Goal: Find specific page/section: Find specific page/section

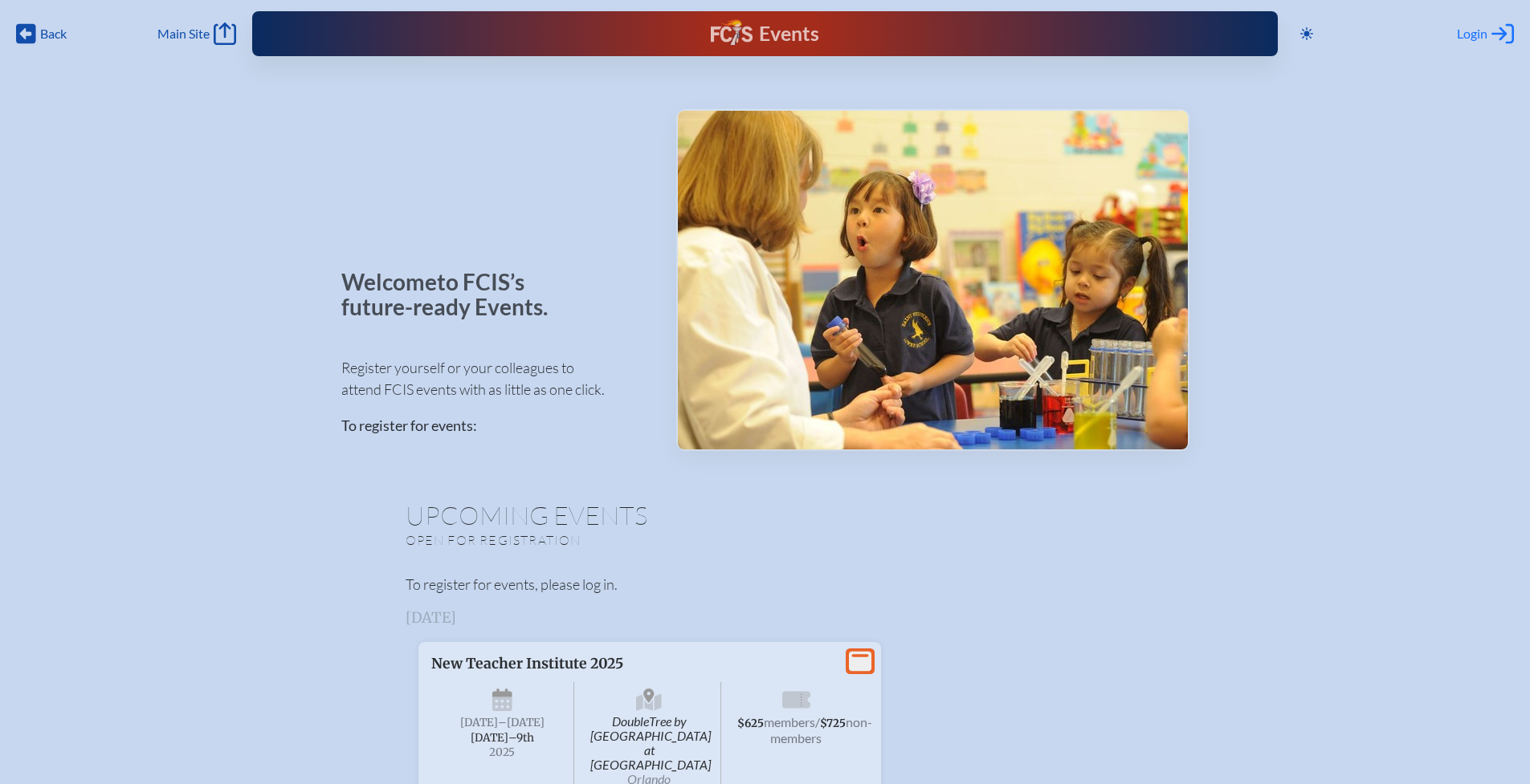
click at [1481, 32] on span "Login" at bounding box center [1472, 34] width 30 height 16
click at [551, 314] on p "Welcome to FCIS’s future-ready Events." at bounding box center [454, 296] width 225 height 51
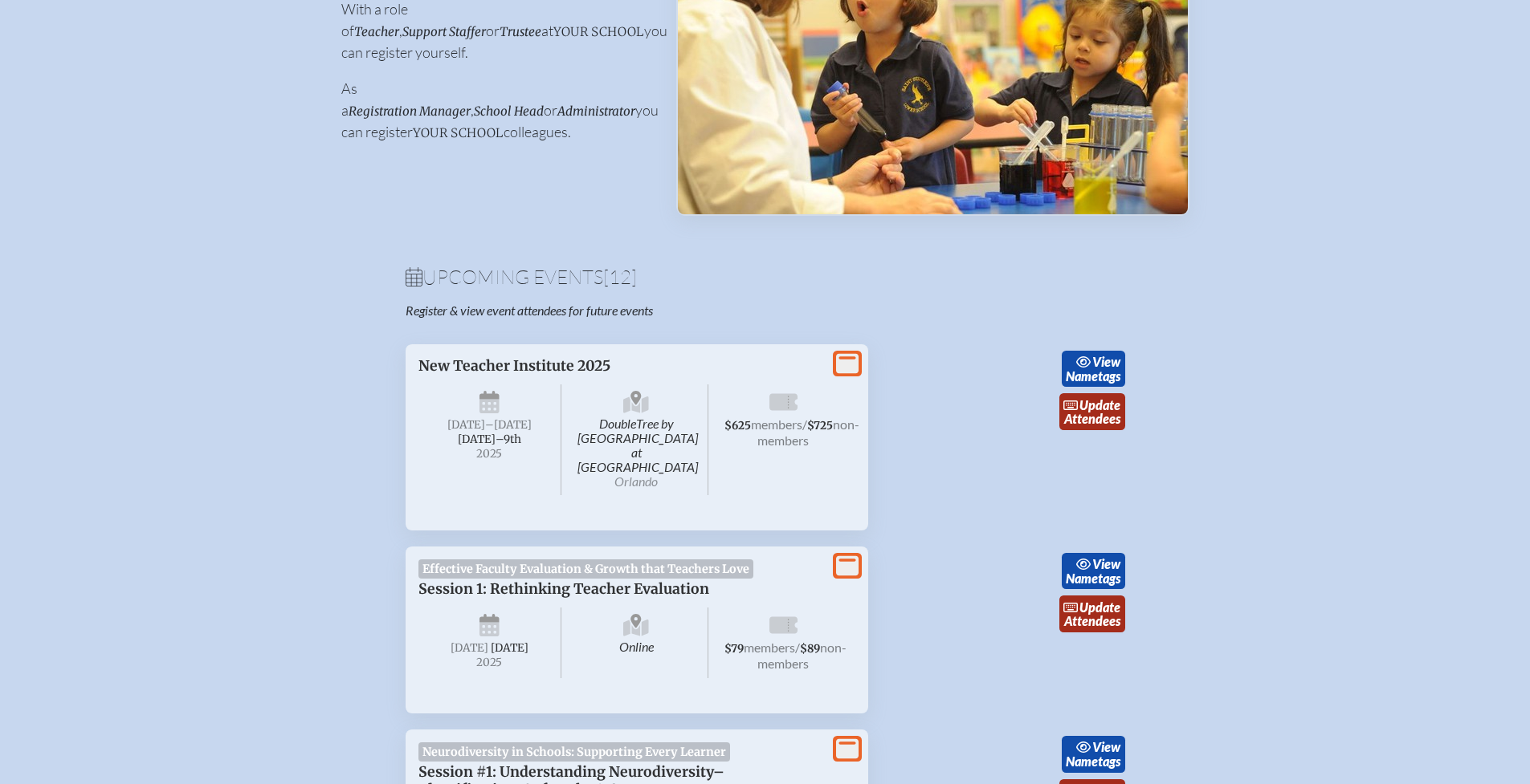
scroll to position [298, 0]
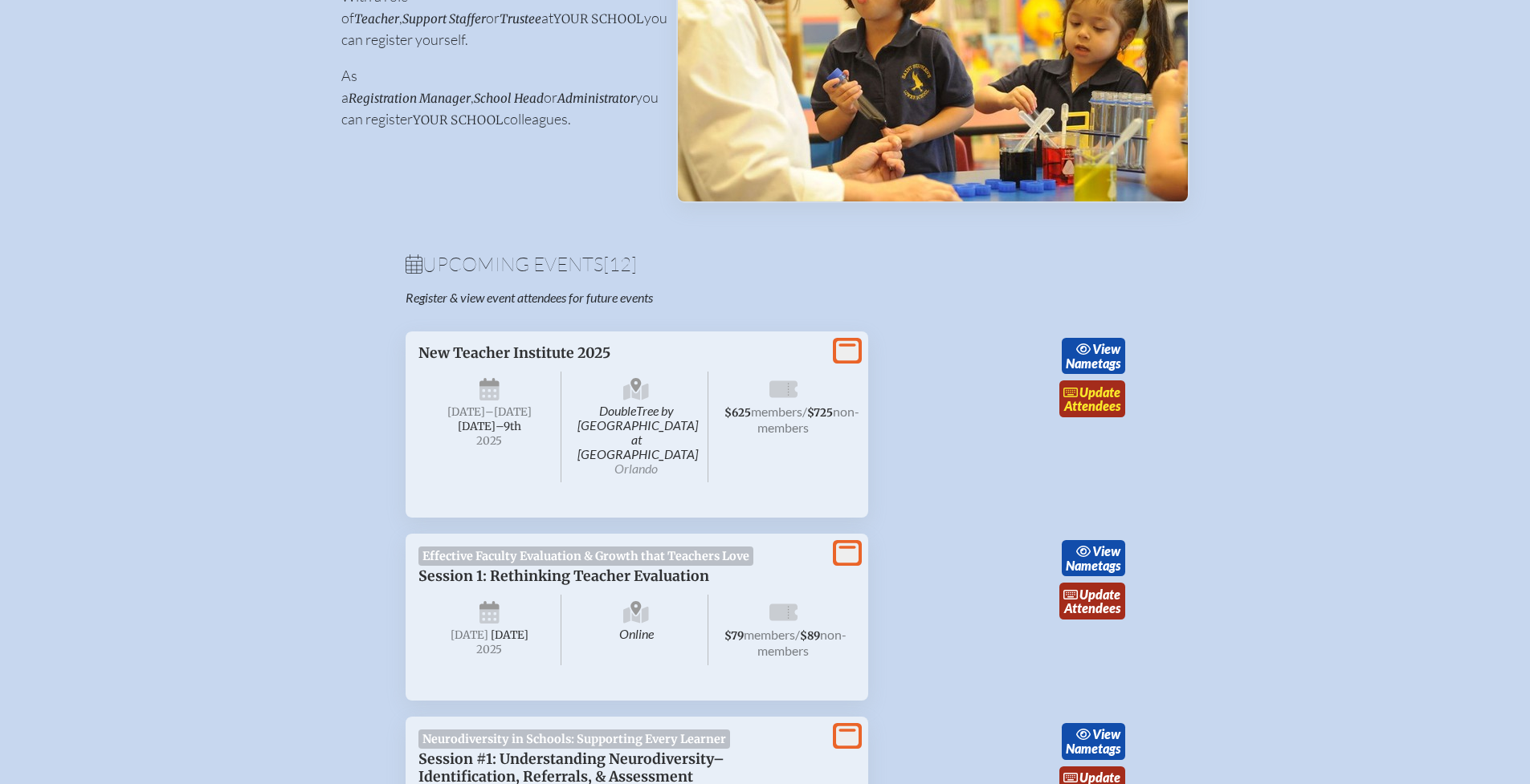
click at [1100, 398] on link "update Attendees" at bounding box center [1092, 399] width 66 height 37
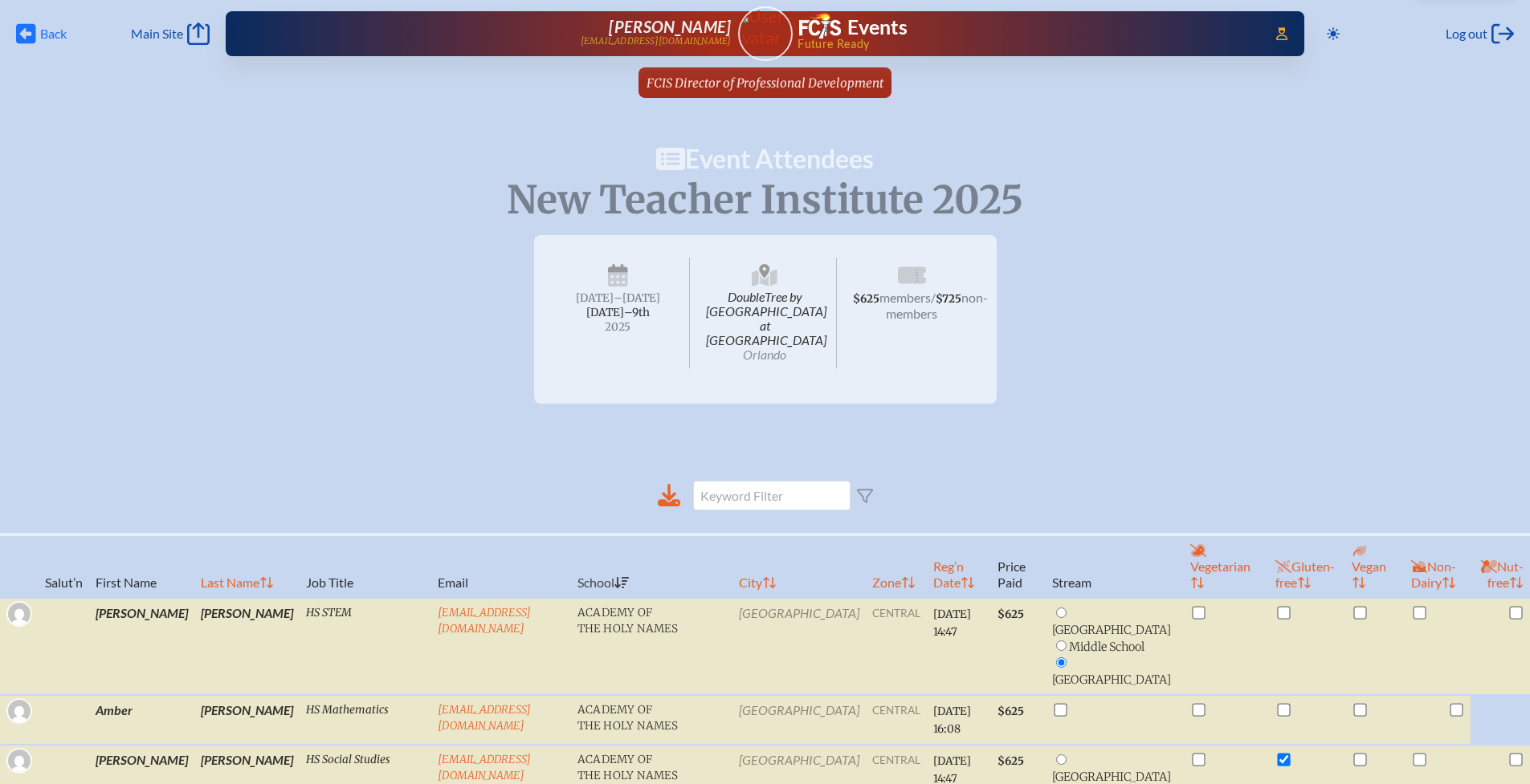
drag, startPoint x: 44, startPoint y: 32, endPoint x: 67, endPoint y: 57, distance: 34.0
click at [44, 32] on span "Back" at bounding box center [53, 34] width 26 height 16
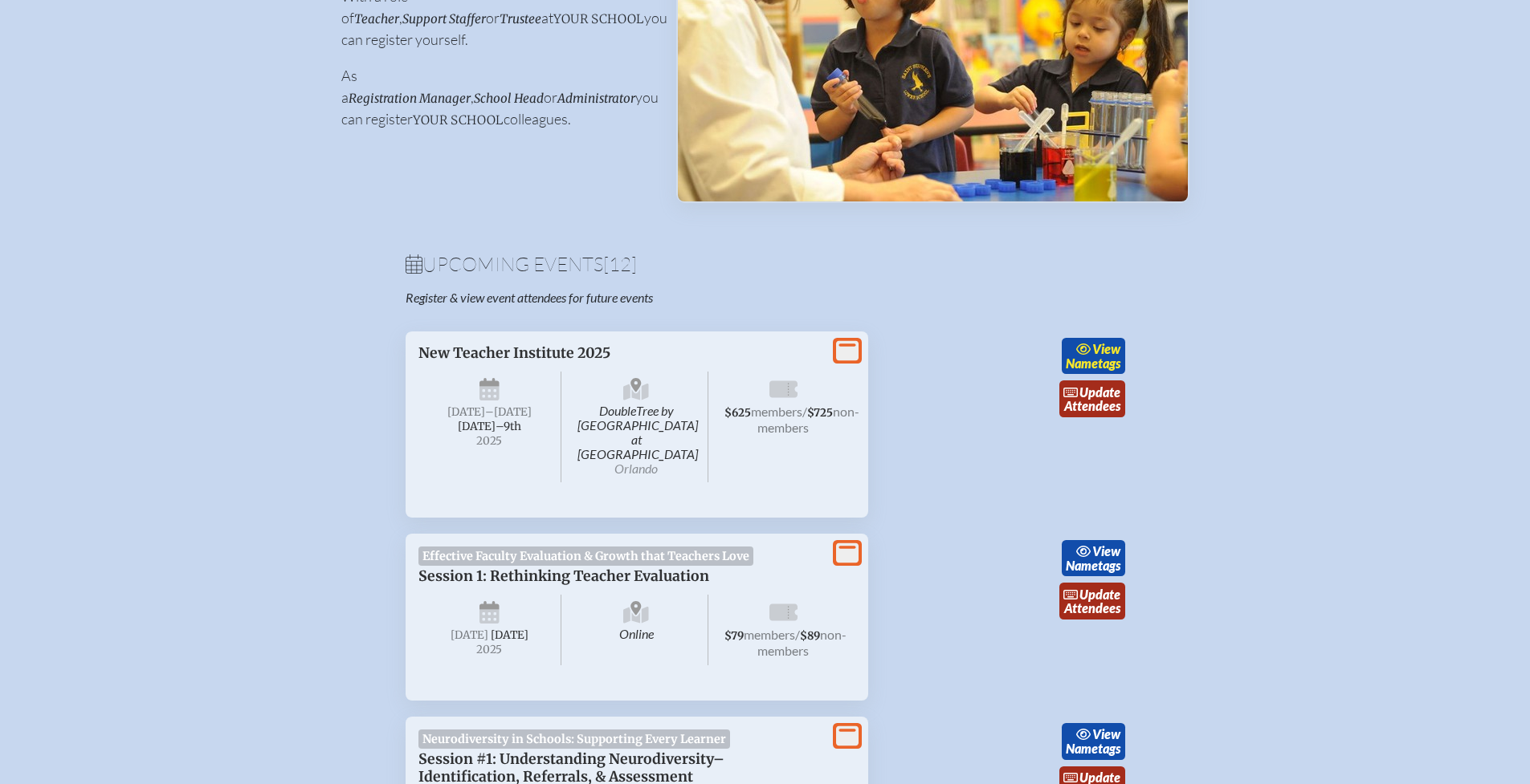
click at [1103, 353] on span "view" at bounding box center [1106, 349] width 28 height 16
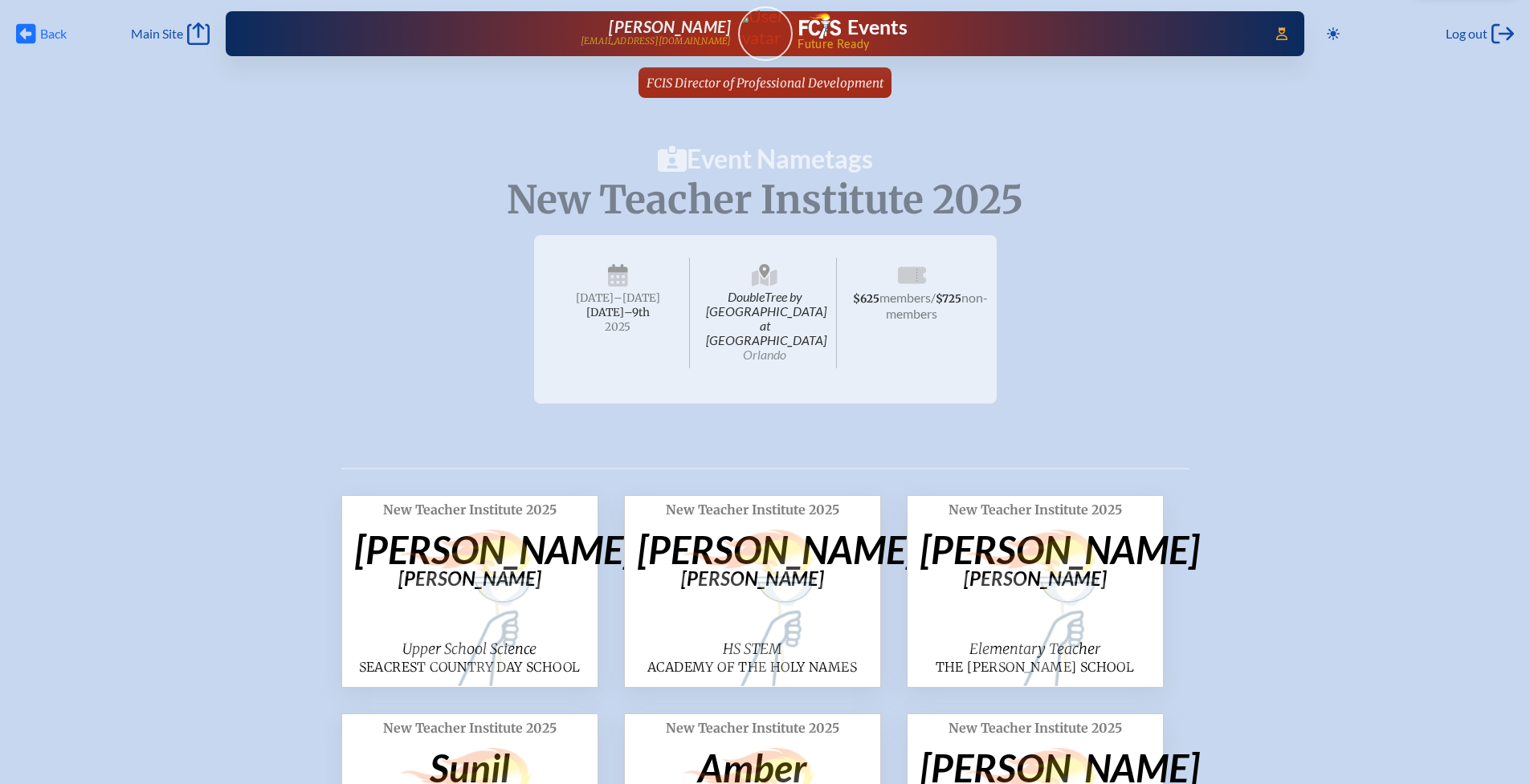
click at [53, 30] on span "Back" at bounding box center [53, 34] width 26 height 16
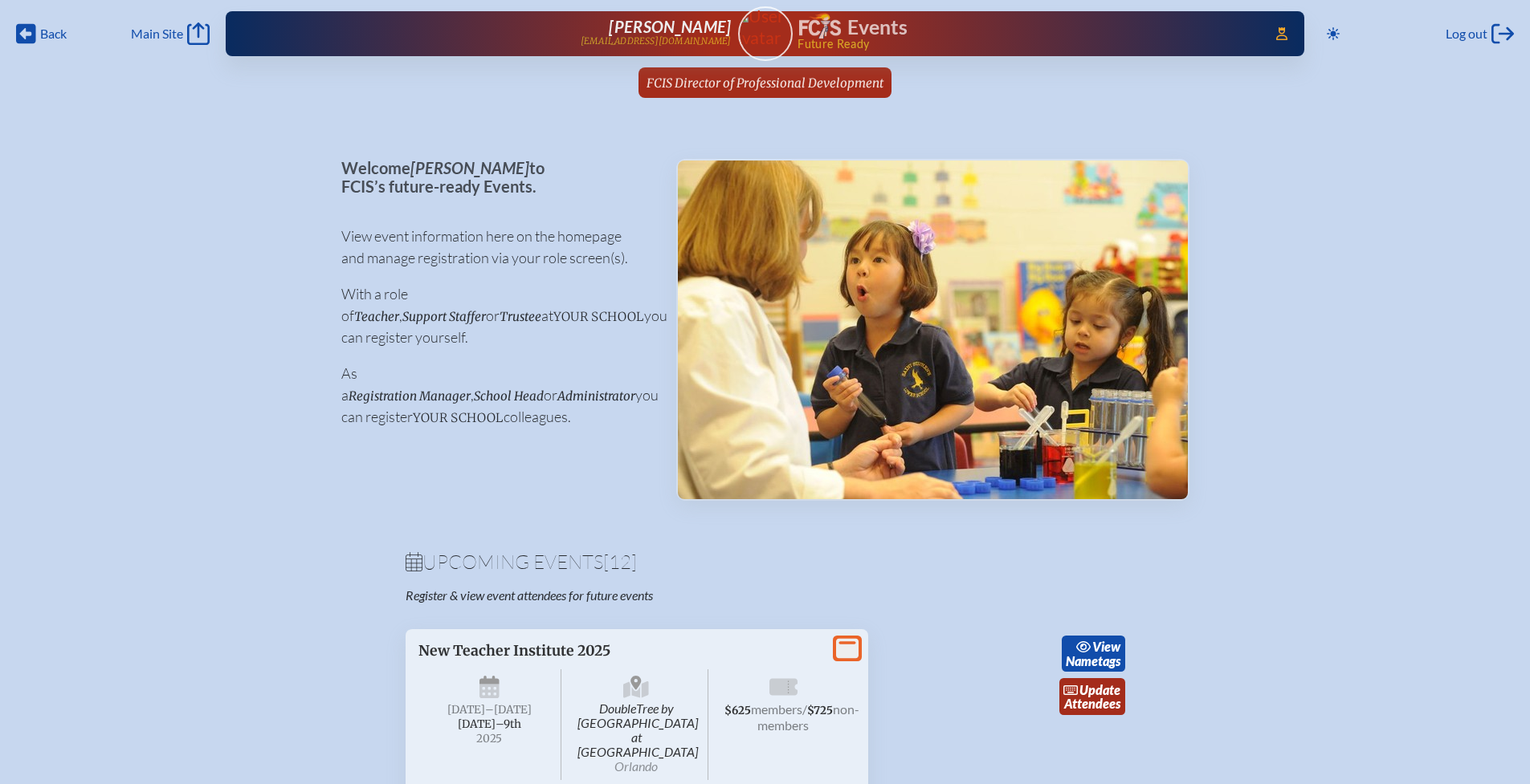
scroll to position [298, 0]
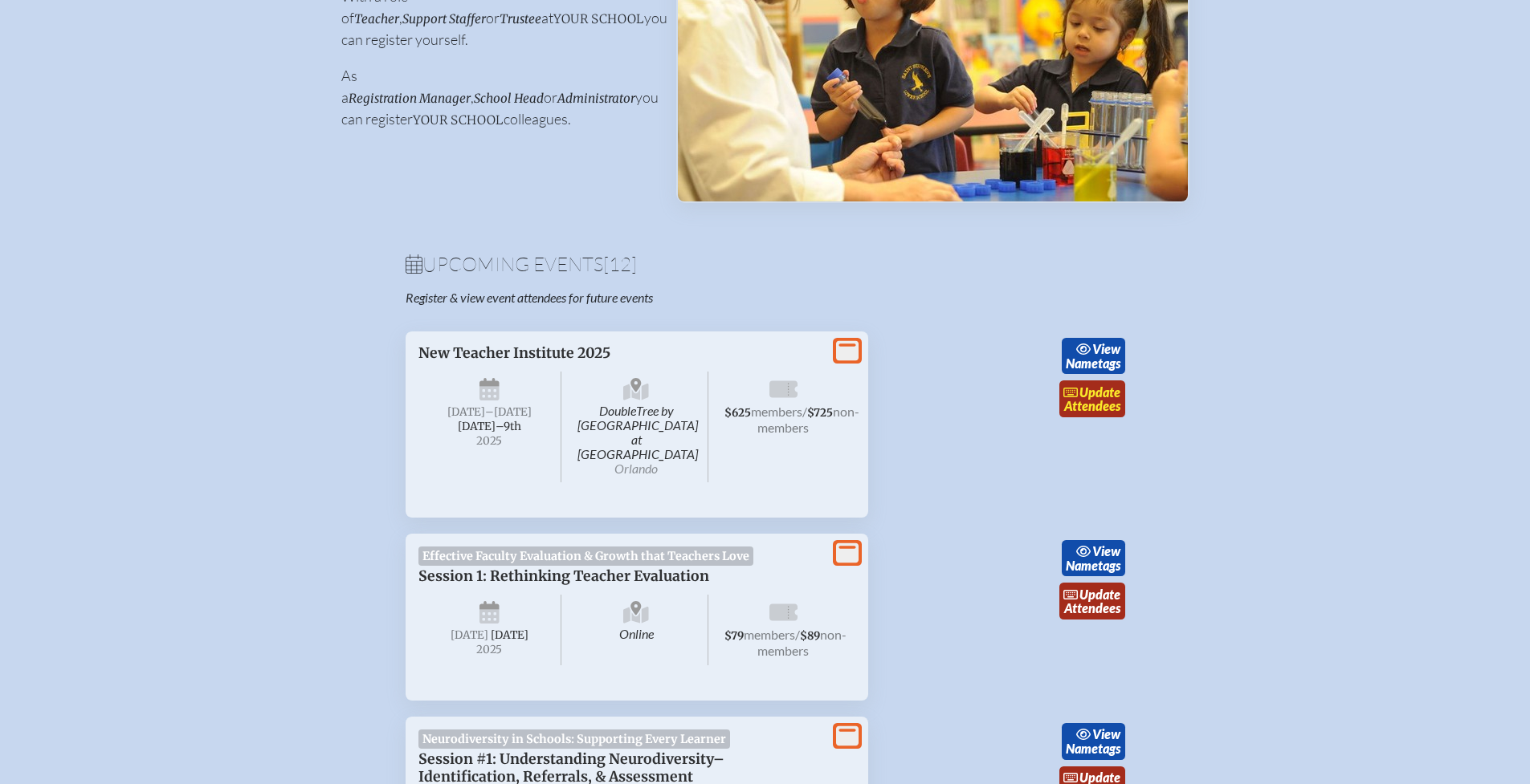
click at [1105, 399] on link "update Attendees" at bounding box center [1092, 399] width 66 height 37
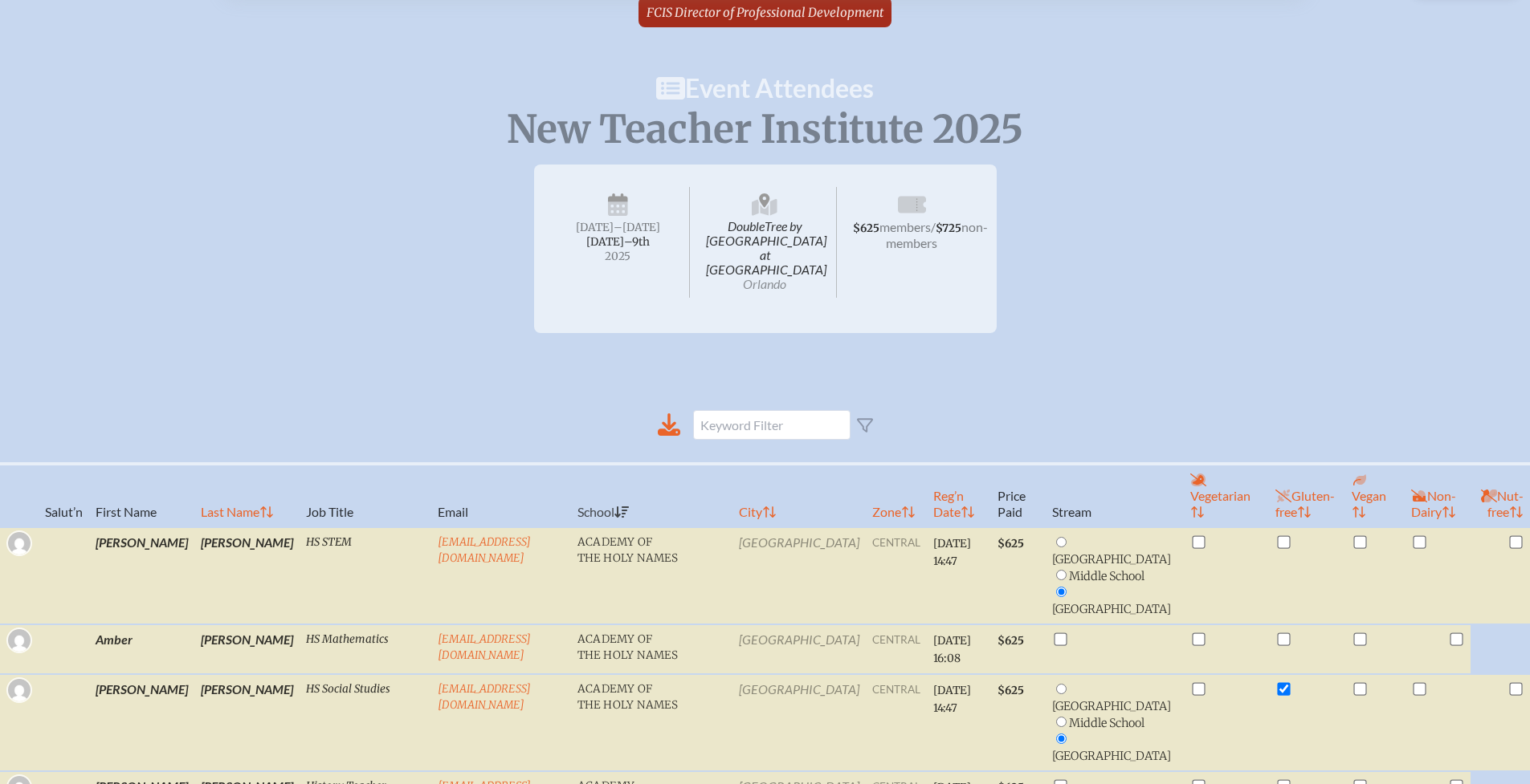
scroll to position [0, 12]
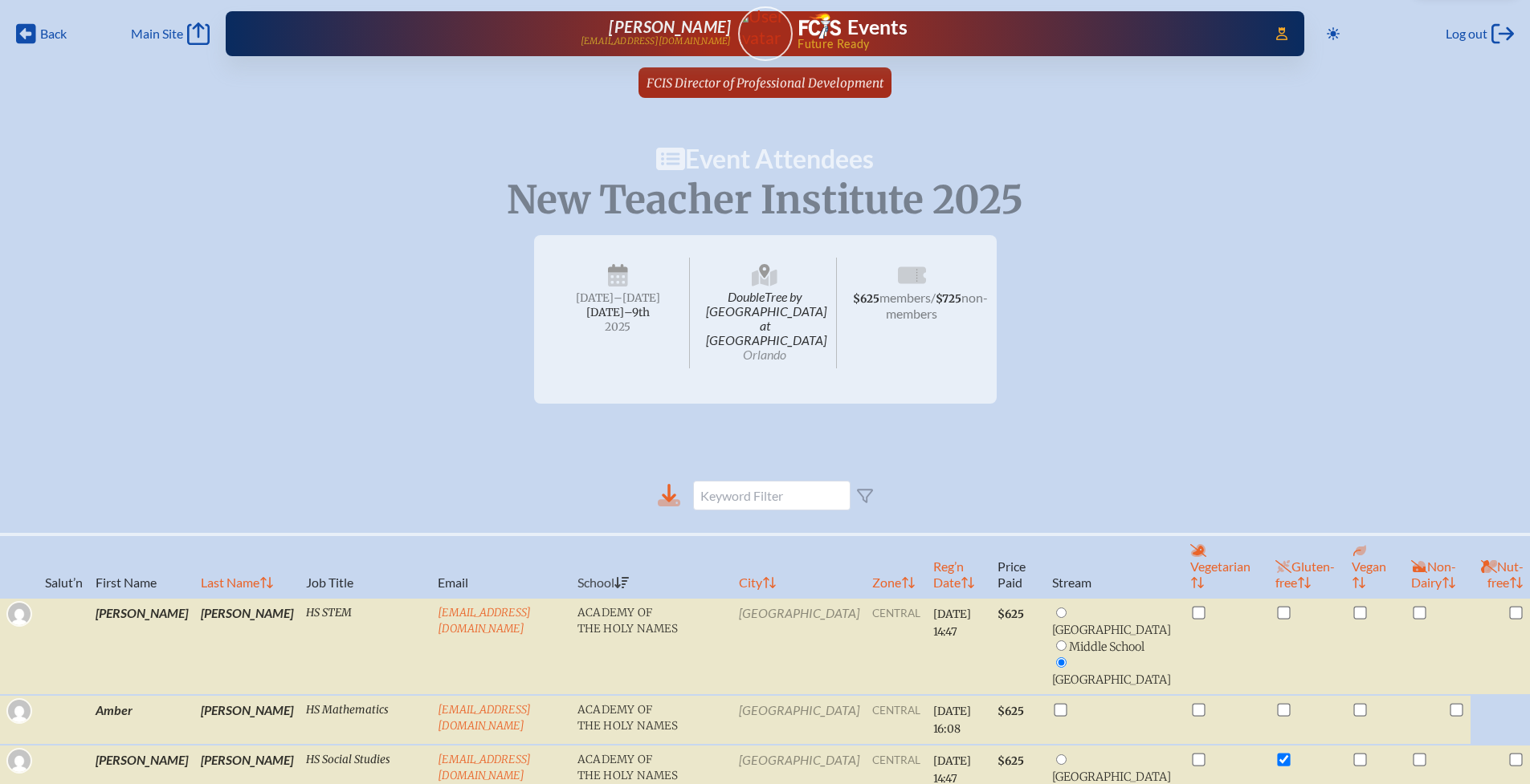
click at [662, 484] on icon at bounding box center [669, 493] width 15 height 18
